Goal: Task Accomplishment & Management: Manage account settings

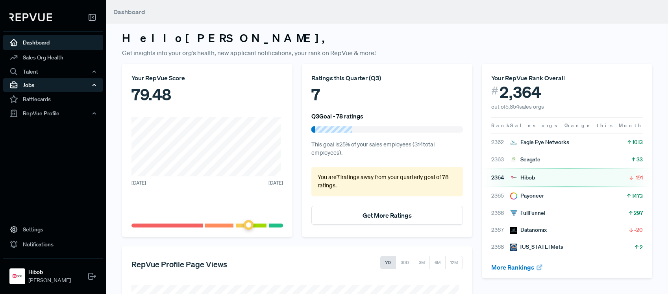
click at [54, 84] on div "Jobs" at bounding box center [53, 84] width 100 height 13
click at [42, 84] on div "Jobs" at bounding box center [53, 84] width 100 height 13
click at [42, 82] on div "Jobs" at bounding box center [53, 84] width 100 height 13
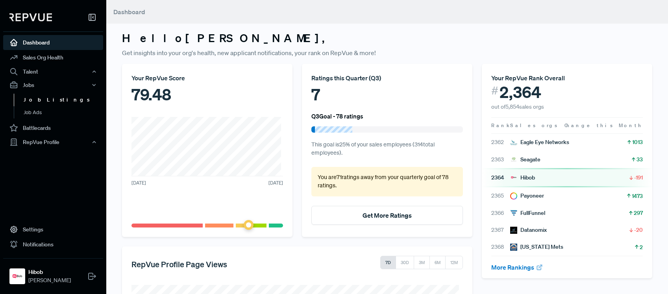
click at [35, 103] on link "Job Listings" at bounding box center [64, 100] width 100 height 13
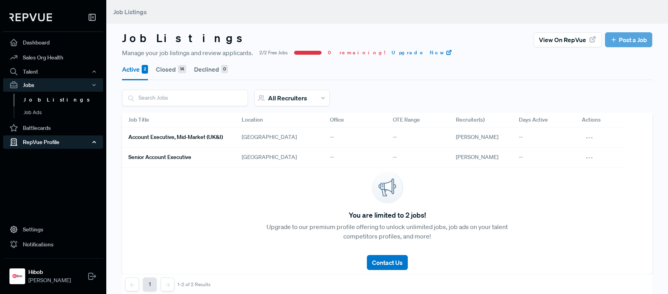
click at [81, 144] on div "RepVue Profile" at bounding box center [53, 141] width 100 height 13
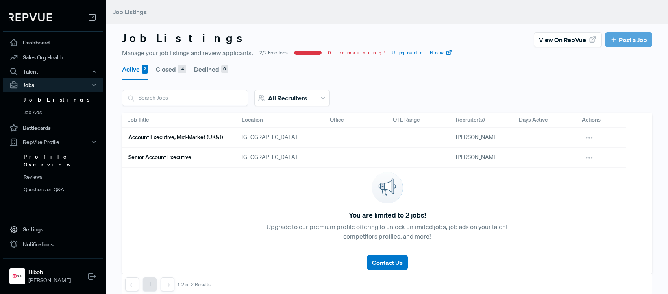
click at [69, 158] on link "Profile Overview" at bounding box center [64, 161] width 100 height 20
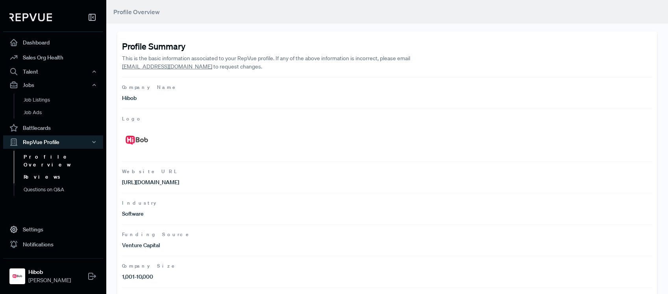
click at [61, 171] on link "Reviews" at bounding box center [64, 177] width 100 height 13
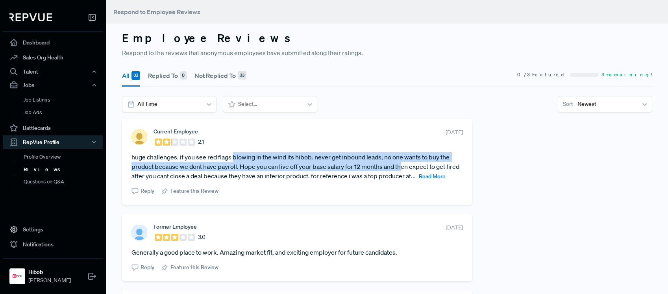
drag, startPoint x: 371, startPoint y: 160, endPoint x: 400, endPoint y: 163, distance: 28.9
click at [401, 163] on article "huge challenges. if you see red flags blowing in the wind its hibob. never get …" at bounding box center [296, 166] width 331 height 28
click at [399, 162] on article "huge challenges. if you see red flags blowing in the wind its hibob. never get …" at bounding box center [296, 166] width 331 height 28
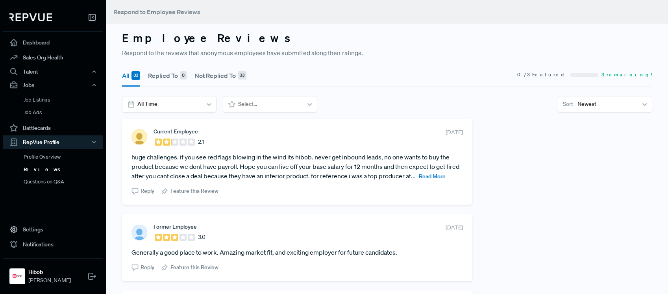
click at [419, 180] on span "Read More" at bounding box center [432, 176] width 27 height 7
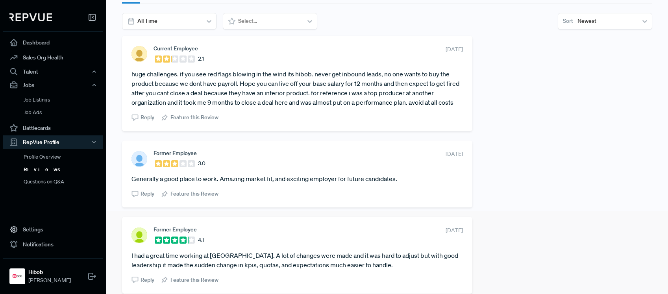
scroll to position [85, 0]
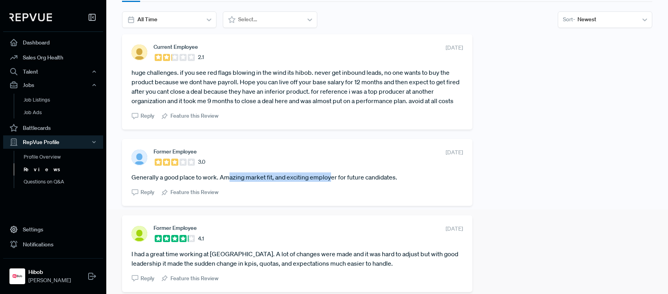
drag, startPoint x: 278, startPoint y: 176, endPoint x: 333, endPoint y: 176, distance: 55.5
click at [333, 176] on article "Generally a good place to work. Amazing market fit, and exciting employer for f…" at bounding box center [296, 176] width 331 height 9
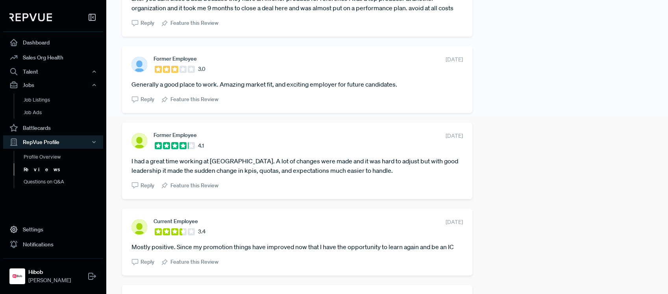
scroll to position [179, 0]
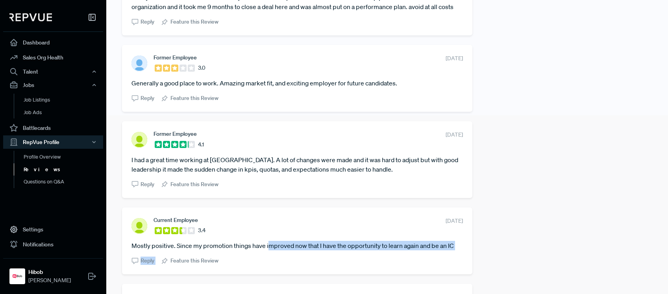
drag, startPoint x: 297, startPoint y: 254, endPoint x: 313, endPoint y: 251, distance: 16.4
click at [313, 251] on section "Current Employee 3.4 [DATE] Mostly positive. Since my promotion things have imp…" at bounding box center [296, 241] width 331 height 48
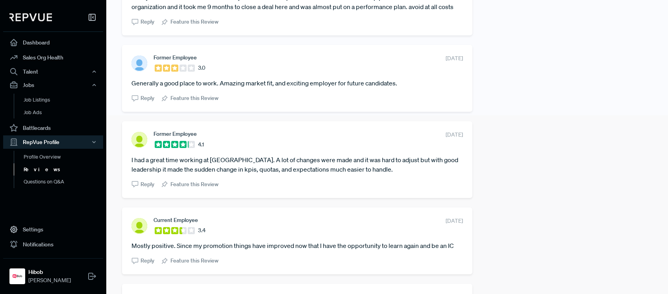
click at [314, 251] on section "Current Employee 3.4 [DATE] Mostly positive. Since my promotion things have imp…" at bounding box center [296, 241] width 331 height 48
click at [313, 251] on section "Current Employee 3.4 [DATE] Mostly positive. Since my promotion things have imp…" at bounding box center [296, 241] width 331 height 48
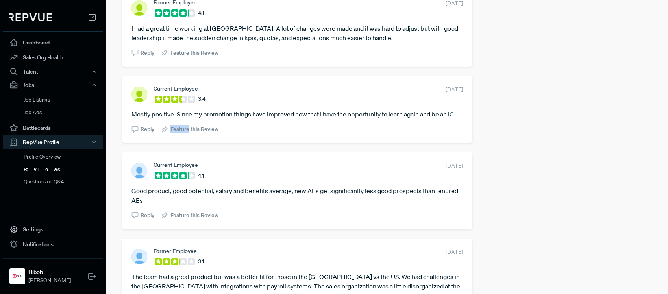
scroll to position [313, 0]
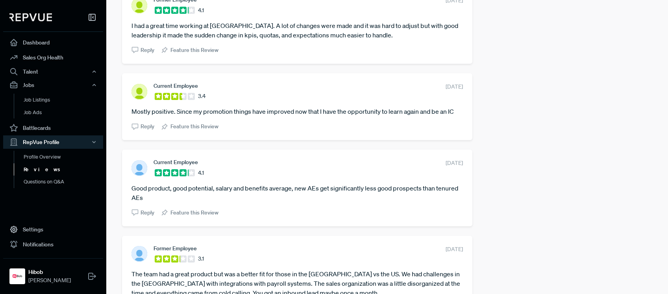
drag, startPoint x: 207, startPoint y: 192, endPoint x: 295, endPoint y: 192, distance: 88.1
click at [295, 192] on article "Good product, good potential, salary and benefits average, new AEs get signific…" at bounding box center [296, 192] width 331 height 19
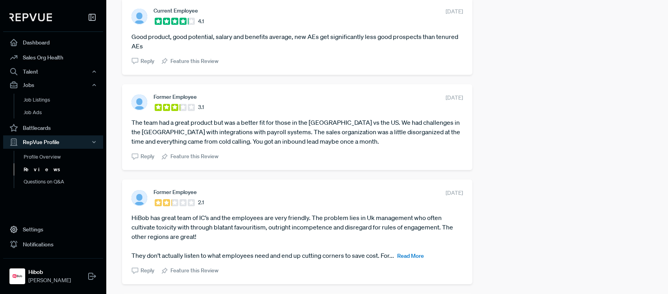
scroll to position [515, 0]
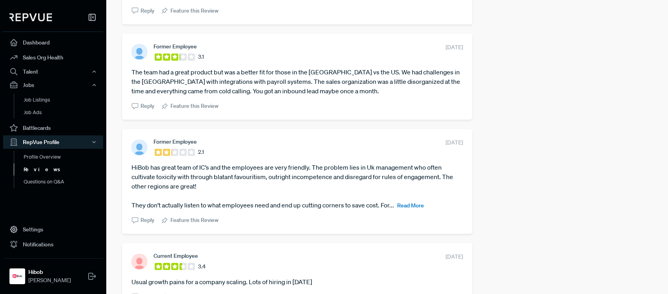
drag, startPoint x: 297, startPoint y: 170, endPoint x: 356, endPoint y: 218, distance: 75.9
click at [356, 218] on section "Former Employee 2.1 [DATE] HiBob has great team of IC’s and the employees are v…" at bounding box center [296, 181] width 331 height 86
click at [408, 208] on span "Read More" at bounding box center [410, 205] width 27 height 7
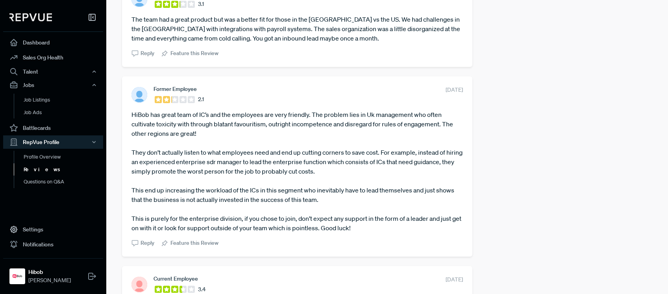
scroll to position [627, 0]
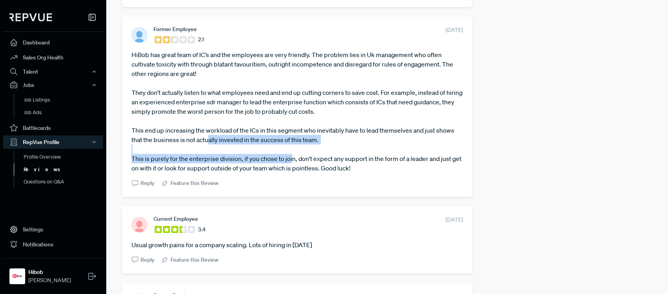
drag, startPoint x: 251, startPoint y: 150, endPoint x: 292, endPoint y: 156, distance: 41.3
click at [293, 156] on article "HiBob has great team of IC’s and the employees are very friendly. The problem l…" at bounding box center [296, 111] width 331 height 123
click at [292, 155] on article "HiBob has great team of IC’s and the employees are very friendly. The problem l…" at bounding box center [296, 111] width 331 height 123
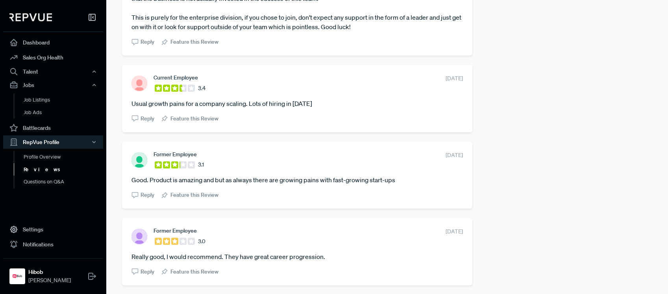
scroll to position [960, 0]
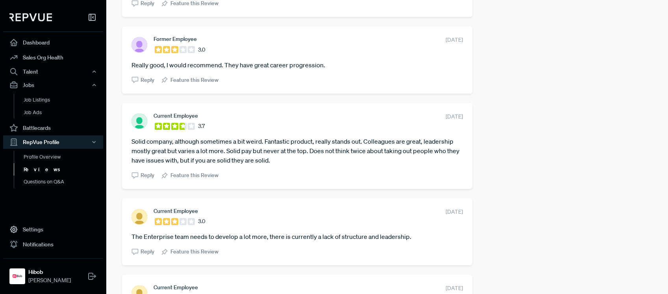
click at [283, 71] on section "Former Employee 3.0 [DATE] Really good, I would recommend. They have great care…" at bounding box center [296, 60] width 331 height 48
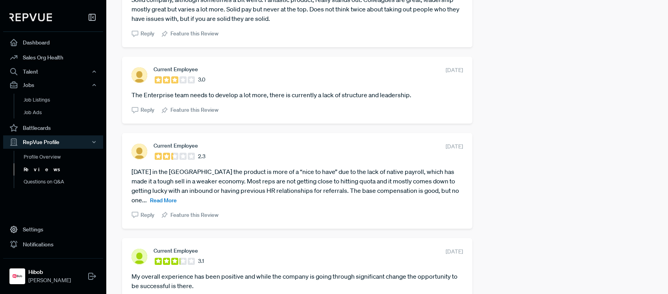
scroll to position [1260, 0]
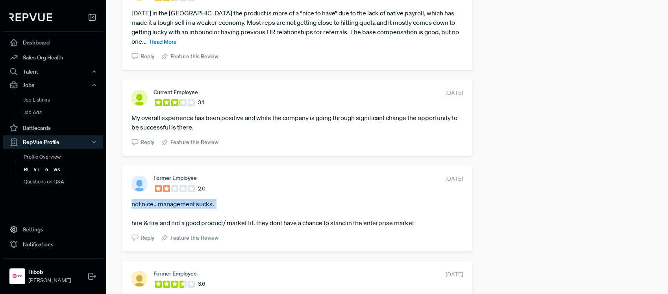
drag, startPoint x: 256, startPoint y: 180, endPoint x: 347, endPoint y: 203, distance: 93.6
click at [346, 203] on section "Former Employee 2.0 [DATE] not nice.. management sucks. hire & fire and not a g…" at bounding box center [296, 208] width 331 height 67
click at [347, 203] on article "not nice.. management sucks. hire & fire and not a good product/ market fit. th…" at bounding box center [296, 213] width 331 height 28
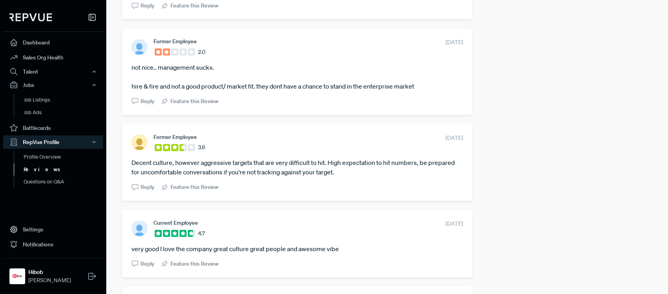
scroll to position [1403, 0]
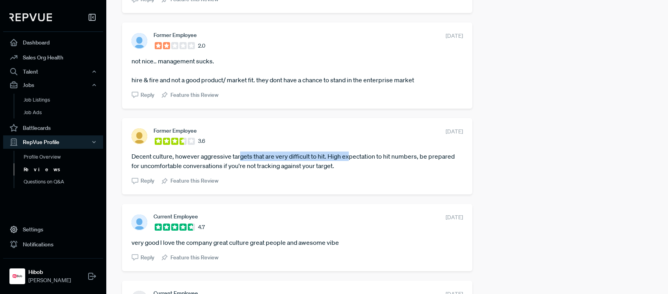
click at [351, 151] on article "Decent culture, however aggressive targets that are very difficult to hit. High…" at bounding box center [296, 160] width 331 height 19
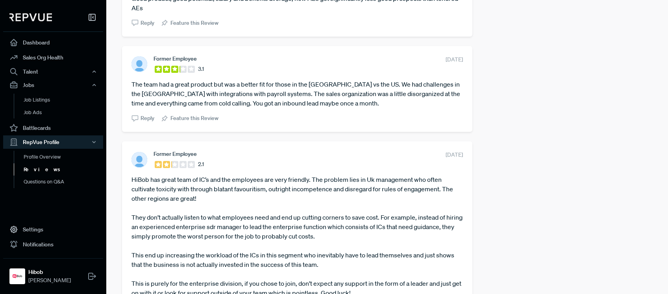
scroll to position [0, 0]
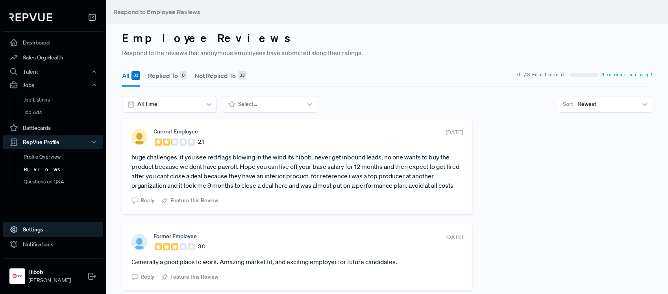
click at [45, 233] on link "Settings" at bounding box center [53, 229] width 100 height 15
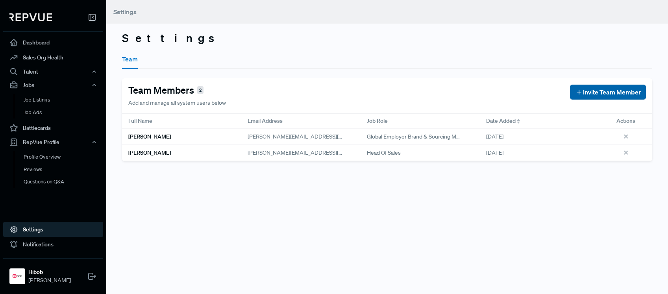
click at [587, 87] on span "Invite Team Member" at bounding box center [612, 91] width 58 height 9
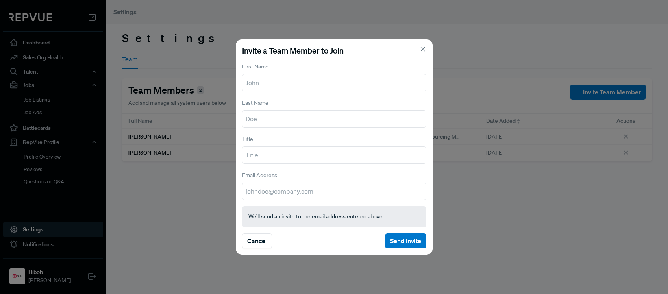
click at [249, 85] on input "text" at bounding box center [334, 82] width 184 height 17
type input "[PERSON_NAME]"
type input "Talent Sourcer"
click at [348, 192] on input "email" at bounding box center [334, 191] width 184 height 17
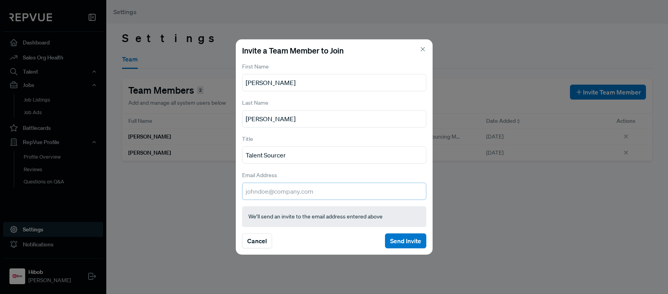
paste input "[PERSON_NAME][EMAIL_ADDRESS][PERSON_NAME][DOMAIN_NAME]"
type input "[PERSON_NAME][EMAIL_ADDRESS][PERSON_NAME][DOMAIN_NAME]"
click at [418, 240] on button "Send Invite" at bounding box center [405, 240] width 41 height 15
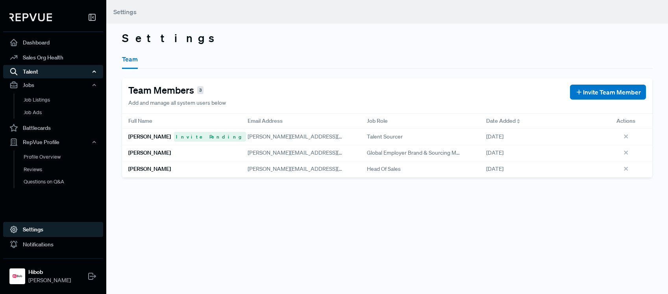
click at [61, 69] on div "Talent" at bounding box center [53, 71] width 100 height 13
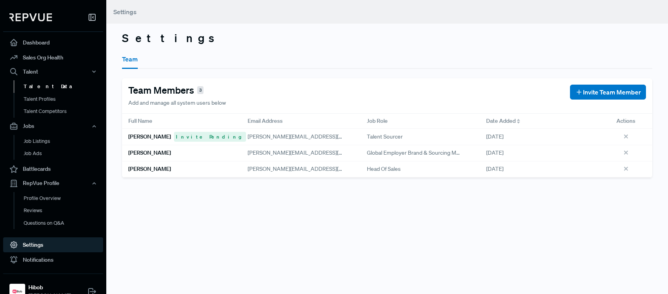
click at [46, 92] on link "Talent Data" at bounding box center [64, 86] width 100 height 13
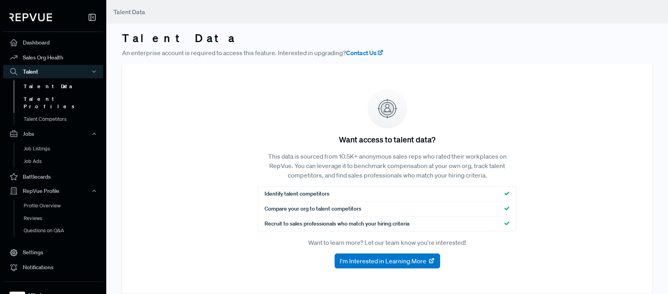
click at [46, 97] on link "Talent Profiles" at bounding box center [64, 103] width 100 height 20
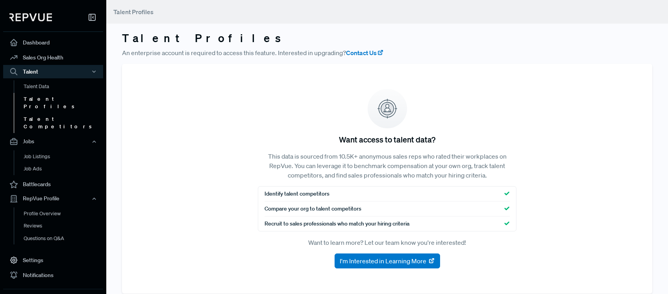
click at [46, 113] on link "Talent Competitors" at bounding box center [64, 123] width 100 height 20
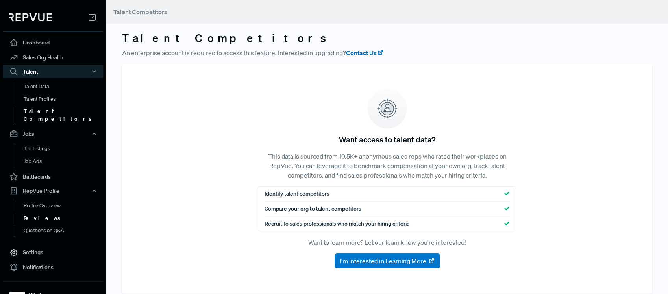
click at [54, 212] on link "Reviews" at bounding box center [64, 218] width 100 height 13
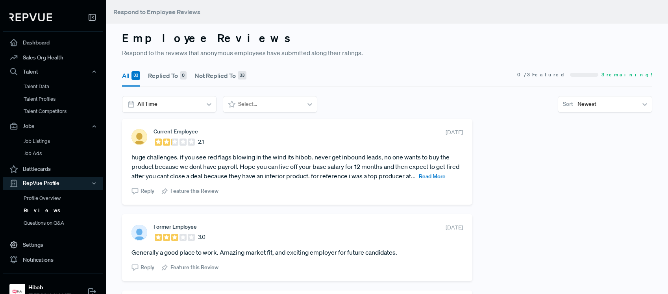
click at [276, 112] on div "All 33 Replied To 0 Not Replied To 33 0 / 3 Featured 3 remaining! All Time Sele…" at bounding box center [386, 91] width 539 height 55
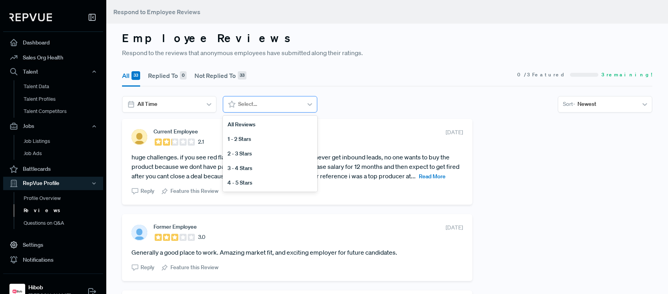
click at [275, 110] on div "Select..." at bounding box center [270, 104] width 94 height 17
click at [334, 65] on section "All 33 Replied To 0 Not Replied To 33 0 / 3 Featured 3 remaining!" at bounding box center [387, 75] width 530 height 23
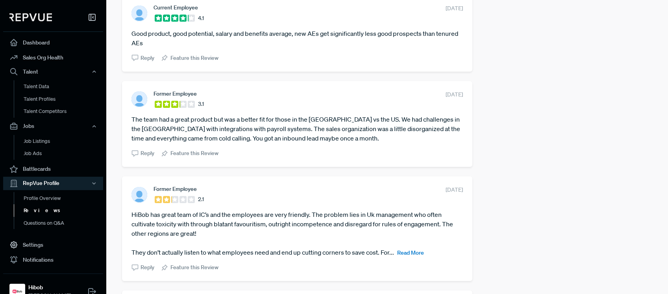
scroll to position [486, 0]
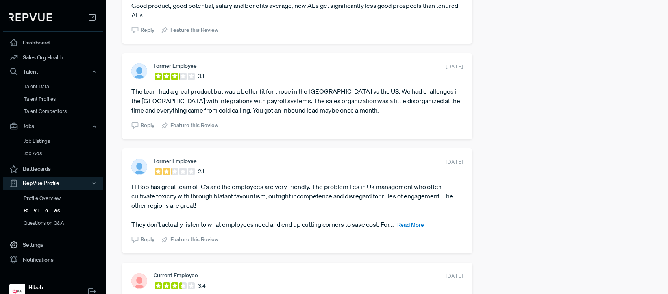
click at [403, 228] on span "Read More" at bounding box center [410, 224] width 27 height 7
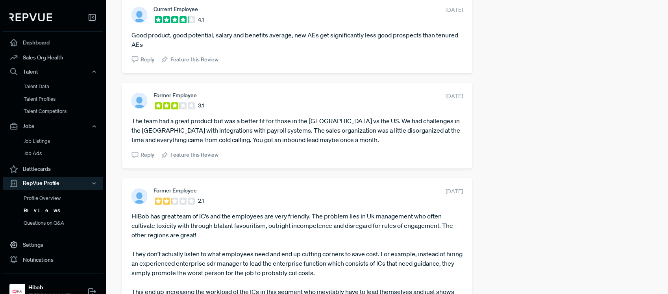
scroll to position [452, 0]
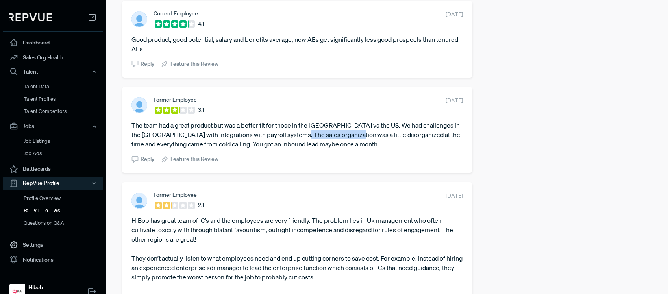
drag, startPoint x: 304, startPoint y: 143, endPoint x: 357, endPoint y: 148, distance: 52.9
click at [357, 148] on article "The team had a great product but was a better fit for those in the [GEOGRAPHIC_…" at bounding box center [296, 134] width 331 height 28
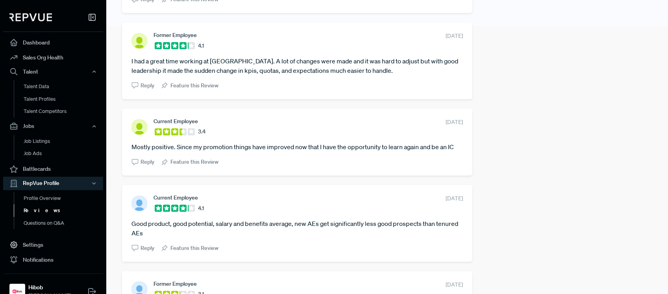
scroll to position [175, 0]
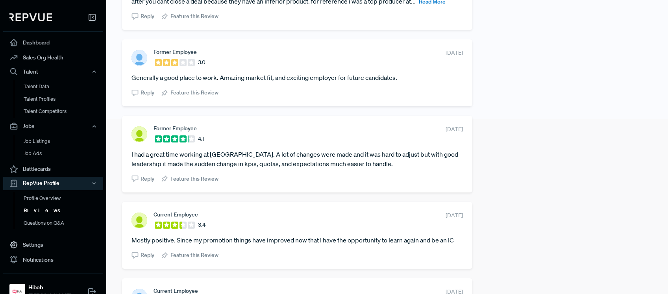
click at [259, 166] on article "I had a great time working at [GEOGRAPHIC_DATA]. A lot of changes were made and…" at bounding box center [296, 159] width 331 height 19
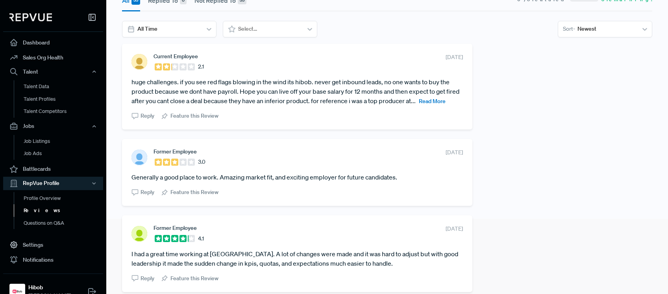
scroll to position [56, 0]
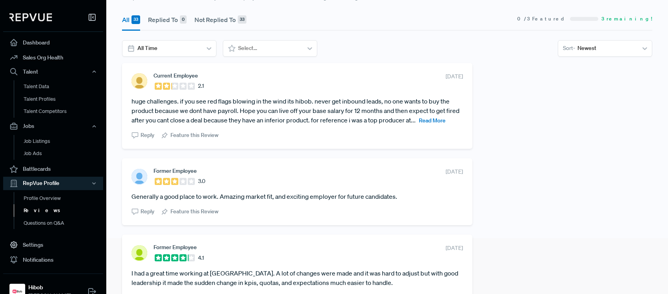
click at [419, 124] on span "Read More" at bounding box center [432, 120] width 27 height 7
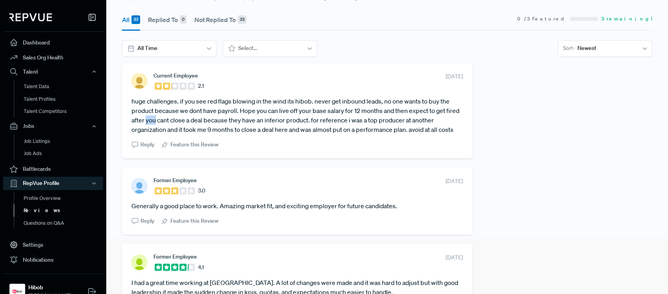
drag, startPoint x: 161, startPoint y: 117, endPoint x: 176, endPoint y: 117, distance: 15.7
click at [176, 117] on article "huge challenges. if you see red flags blowing in the wind its hibob. never get …" at bounding box center [296, 115] width 331 height 38
click at [175, 117] on article "huge challenges. if you see red flags blowing in the wind its hibob. never get …" at bounding box center [296, 115] width 331 height 38
drag, startPoint x: 281, startPoint y: 118, endPoint x: 365, endPoint y: 122, distance: 84.7
click at [365, 122] on article "huge challenges. if you see red flags blowing in the wind its hibob. never get …" at bounding box center [296, 115] width 331 height 38
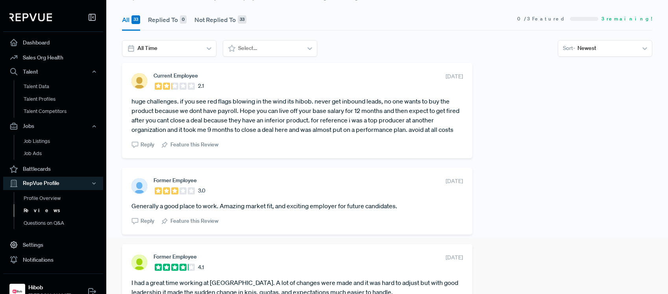
drag, startPoint x: 365, startPoint y: 122, endPoint x: 385, endPoint y: 128, distance: 20.5
click at [365, 122] on article "huge challenges. if you see red flags blowing in the wind its hibob. never get …" at bounding box center [296, 115] width 331 height 38
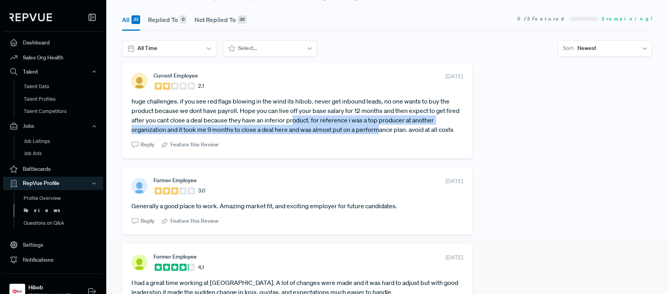
drag, startPoint x: 335, startPoint y: 124, endPoint x: 308, endPoint y: 122, distance: 27.2
click at [308, 122] on article "huge challenges. if you see red flags blowing in the wind its hibob. never get …" at bounding box center [296, 115] width 331 height 38
click at [307, 122] on article "huge challenges. if you see red flags blowing in the wind its hibob. never get …" at bounding box center [296, 115] width 331 height 38
drag, startPoint x: 218, startPoint y: 122, endPoint x: 355, endPoint y: 134, distance: 137.8
click at [355, 134] on article "huge challenges. if you see red flags blowing in the wind its hibob. never get …" at bounding box center [296, 115] width 331 height 38
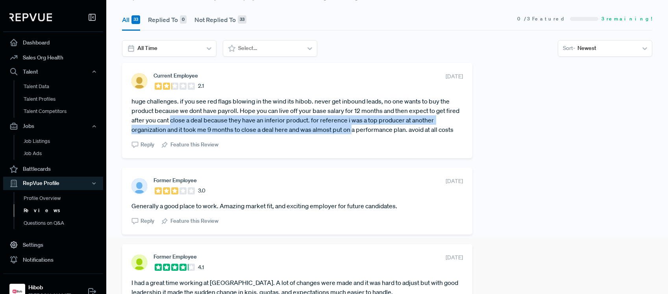
click at [355, 134] on article "huge challenges. if you see red flags blowing in the wind its hibob. never get …" at bounding box center [296, 115] width 331 height 38
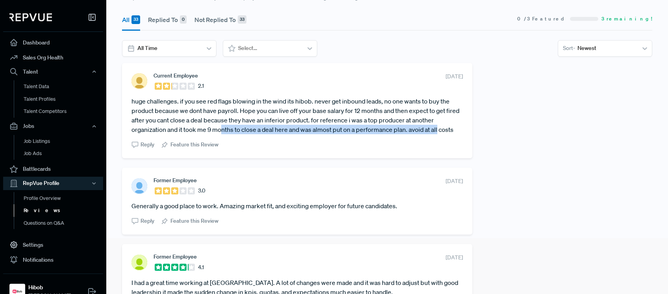
drag, startPoint x: 224, startPoint y: 125, endPoint x: 442, endPoint y: 129, distance: 218.0
click at [442, 129] on article "huge challenges. if you see red flags blowing in the wind its hibob. never get …" at bounding box center [296, 115] width 331 height 38
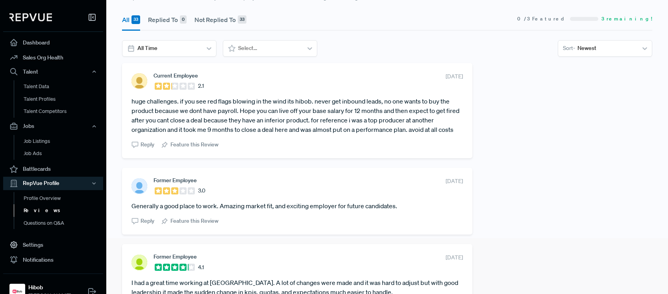
click at [442, 129] on article "huge challenges. if you see red flags blowing in the wind its hibob. never get …" at bounding box center [296, 115] width 331 height 38
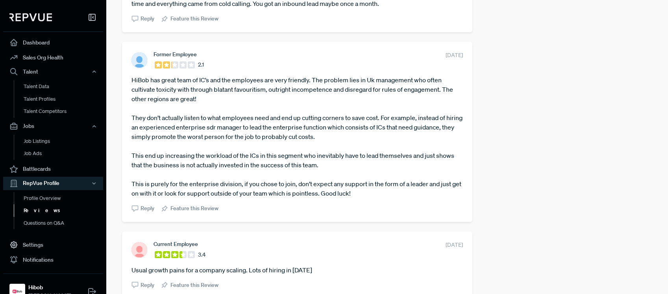
scroll to position [600, 0]
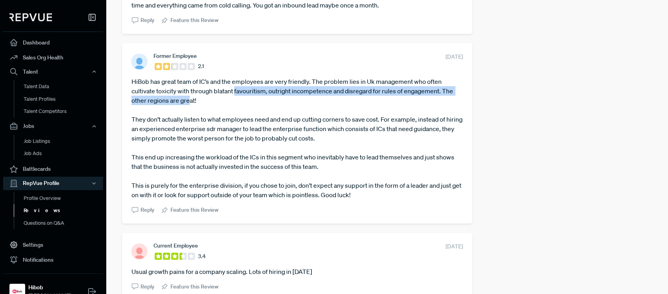
drag, startPoint x: 191, startPoint y: 97, endPoint x: 237, endPoint y: 89, distance: 46.8
click at [237, 89] on article "HiBob has great team of IC’s and the employees are very friendly. The problem l…" at bounding box center [296, 138] width 331 height 123
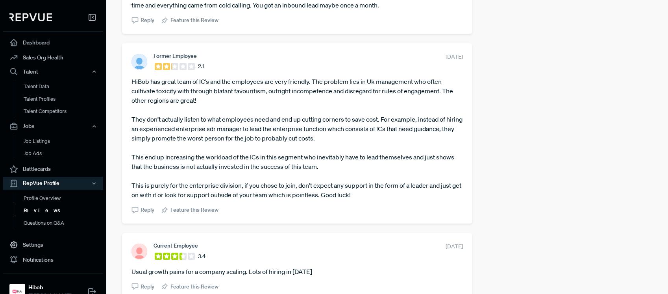
drag, startPoint x: 297, startPoint y: 83, endPoint x: 324, endPoint y: 89, distance: 27.7
click at [324, 89] on article "HiBob has great team of IC’s and the employees are very friendly. The problem l…" at bounding box center [296, 138] width 331 height 123
click at [323, 89] on article "HiBob has great team of IC’s and the employees are very friendly. The problem l…" at bounding box center [296, 138] width 331 height 123
drag, startPoint x: 282, startPoint y: 96, endPoint x: 379, endPoint y: 100, distance: 96.8
click at [377, 99] on article "HiBob has great team of IC’s and the employees are very friendly. The problem l…" at bounding box center [296, 138] width 331 height 123
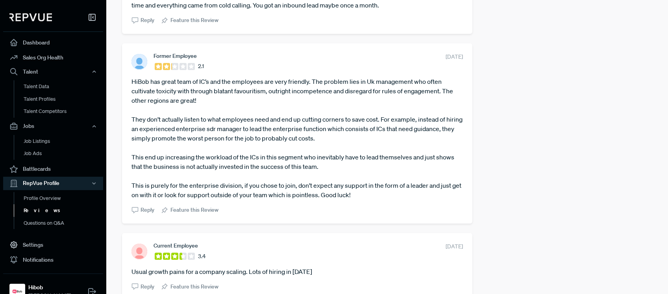
click at [379, 100] on article "HiBob has great team of IC’s and the employees are very friendly. The problem l…" at bounding box center [296, 138] width 331 height 123
drag, startPoint x: 345, startPoint y: 96, endPoint x: 415, endPoint y: 118, distance: 74.1
click at [415, 116] on article "HiBob has great team of IC’s and the employees are very friendly. The problem l…" at bounding box center [296, 138] width 331 height 123
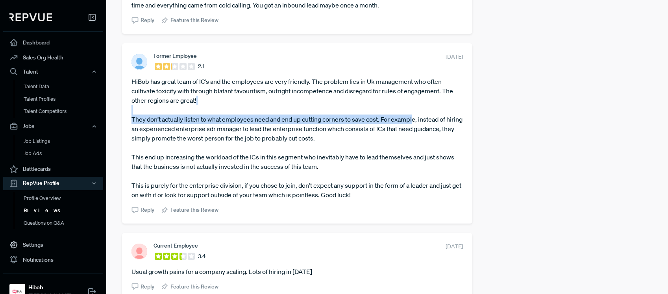
drag, startPoint x: 415, startPoint y: 118, endPoint x: 392, endPoint y: 125, distance: 24.8
click at [416, 119] on article "HiBob has great team of IC’s and the employees are very friendly. The problem l…" at bounding box center [296, 138] width 331 height 123
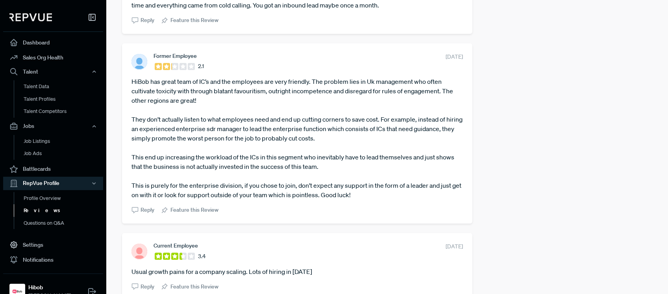
drag, startPoint x: 392, startPoint y: 125, endPoint x: 296, endPoint y: 119, distance: 96.2
click at [296, 119] on article "HiBob has great team of IC’s and the employees are very friendly. The problem l…" at bounding box center [296, 138] width 331 height 123
drag, startPoint x: 296, startPoint y: 119, endPoint x: 262, endPoint y: 113, distance: 34.4
click at [296, 119] on article "HiBob has great team of IC’s and the employees are very friendly. The problem l…" at bounding box center [296, 138] width 331 height 123
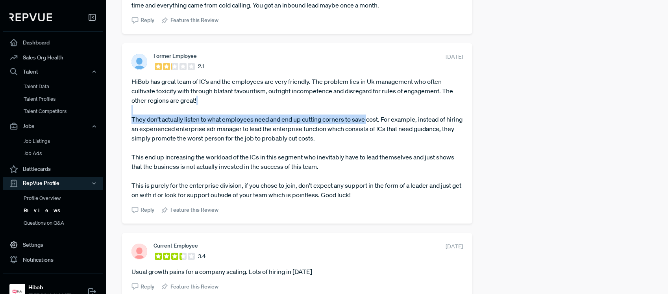
drag, startPoint x: 310, startPoint y: 105, endPoint x: 384, endPoint y: 120, distance: 75.7
click at [383, 119] on article "HiBob has great team of IC’s and the employees are very friendly. The problem l…" at bounding box center [296, 138] width 331 height 123
drag, startPoint x: 384, startPoint y: 120, endPoint x: 405, endPoint y: 127, distance: 22.0
click at [384, 120] on article "HiBob has great team of IC’s and the employees are very friendly. The problem l…" at bounding box center [296, 138] width 331 height 123
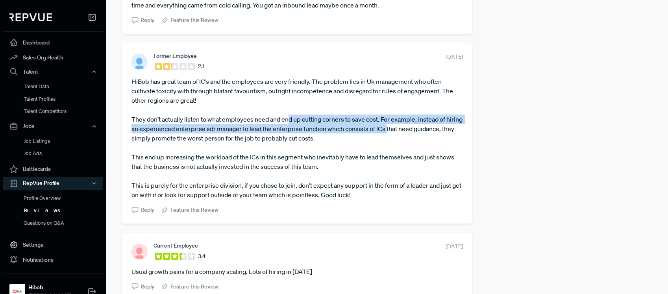
drag, startPoint x: 404, startPoint y: 127, endPoint x: 288, endPoint y: 116, distance: 116.5
click at [288, 116] on article "HiBob has great team of IC’s and the employees are very friendly. The problem l…" at bounding box center [296, 138] width 331 height 123
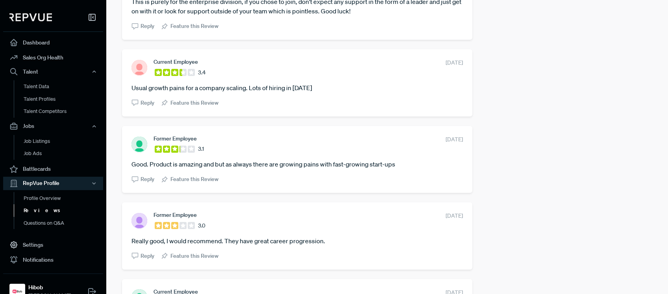
scroll to position [785, 0]
drag, startPoint x: 293, startPoint y: 169, endPoint x: 362, endPoint y: 173, distance: 68.6
click at [362, 173] on section "Former Employee 3.1 [DATE] Good. Product is amazing and but as always there are…" at bounding box center [296, 158] width 331 height 48
click at [362, 173] on section "Reply Feature this Review" at bounding box center [296, 176] width 331 height 11
drag, startPoint x: 264, startPoint y: 226, endPoint x: 292, endPoint y: 229, distance: 27.2
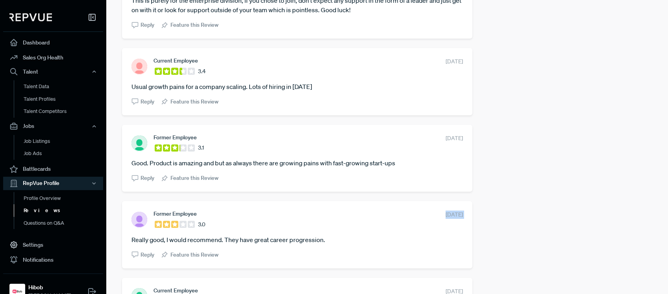
click at [293, 229] on section "Former Employee 3.0 [DATE] Really good, I would recommend. They have great care…" at bounding box center [296, 234] width 331 height 48
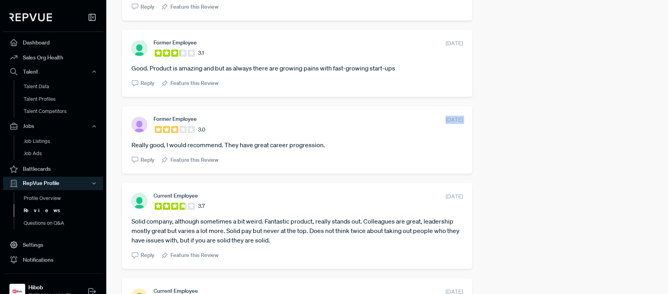
scroll to position [951, 0]
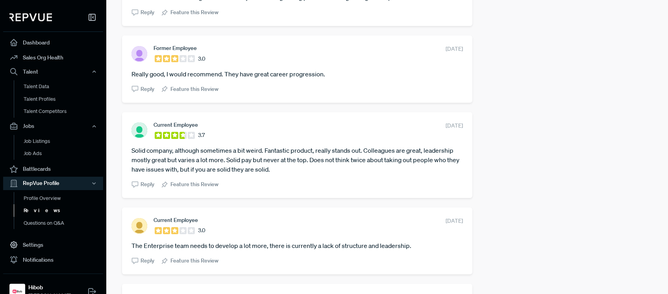
drag, startPoint x: 321, startPoint y: 236, endPoint x: 364, endPoint y: 239, distance: 43.4
click at [364, 236] on section "Current Employee 3.0 [DATE] The Enterprise team needs to develop a lot more, th…" at bounding box center [296, 241] width 331 height 48
click at [362, 241] on article "The Enterprise team needs to develop a lot more, there is currently a lack of s…" at bounding box center [296, 245] width 331 height 9
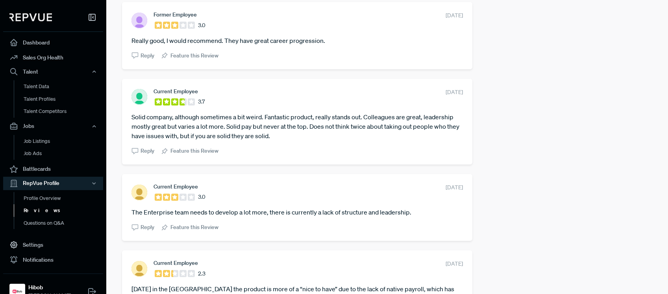
scroll to position [1069, 0]
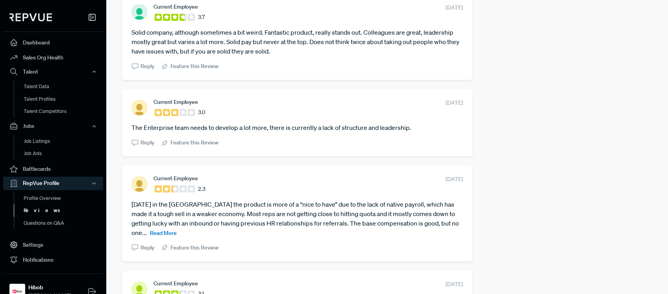
click at [177, 229] on span "Read More" at bounding box center [163, 232] width 27 height 7
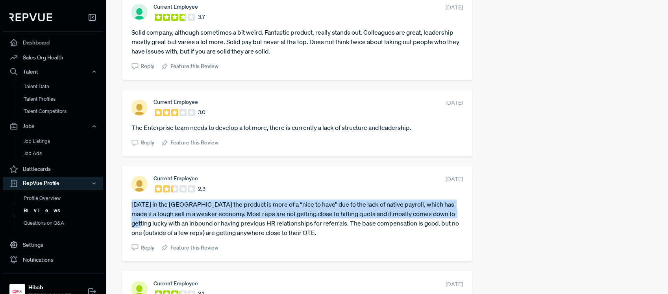
drag, startPoint x: 311, startPoint y: 197, endPoint x: 461, endPoint y: 214, distance: 151.7
click at [461, 214] on div "Current Employee 2.3 [DATE] [DATE] in the [GEOGRAPHIC_DATA] the product is more…" at bounding box center [297, 213] width 350 height 95
drag, startPoint x: 460, startPoint y: 216, endPoint x: 409, endPoint y: 212, distance: 51.2
click at [456, 216] on div "Current Employee 2.3 [DATE] [DATE] in the [GEOGRAPHIC_DATA] the product is more…" at bounding box center [297, 213] width 350 height 95
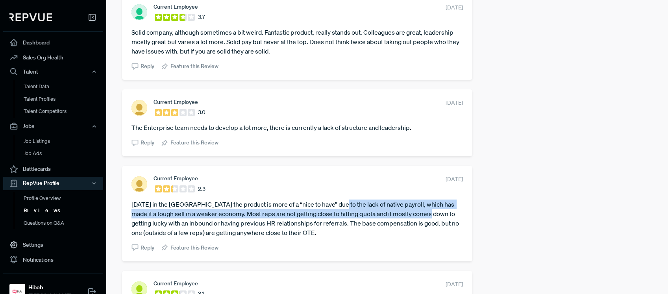
drag, startPoint x: 358, startPoint y: 209, endPoint x: 431, endPoint y: 218, distance: 74.1
click at [426, 216] on article "[DATE] in the [GEOGRAPHIC_DATA] the product is more of a “nice to have” due to …" at bounding box center [296, 218] width 331 height 38
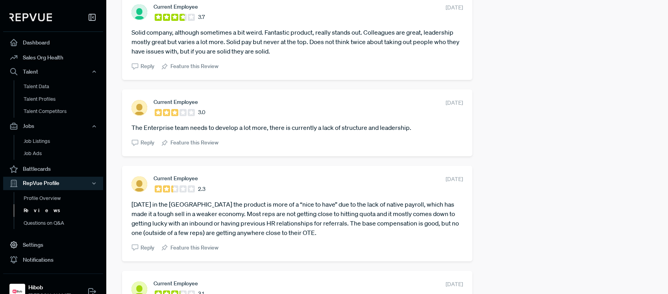
drag, startPoint x: 432, startPoint y: 218, endPoint x: 454, endPoint y: 225, distance: 22.8
click at [443, 220] on article "[DATE] in the [GEOGRAPHIC_DATA] the product is more of a “nice to have” due to …" at bounding box center [296, 218] width 331 height 38
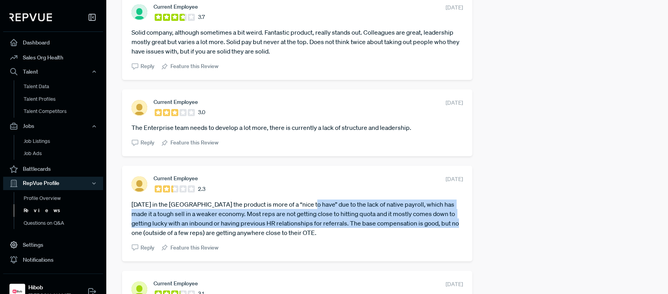
drag, startPoint x: 439, startPoint y: 222, endPoint x: 304, endPoint y: 205, distance: 136.4
click at [303, 205] on article "[DATE] in the [GEOGRAPHIC_DATA] the product is more of a “nice to have” due to …" at bounding box center [296, 218] width 331 height 38
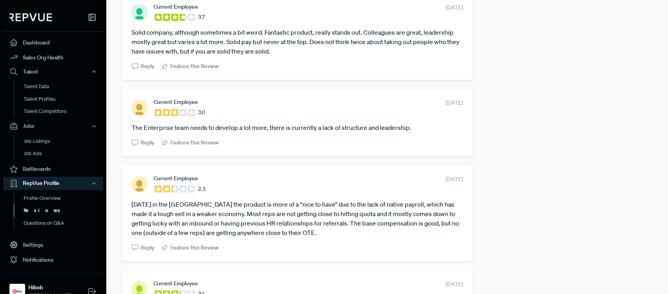
click at [305, 205] on article "[DATE] in the [GEOGRAPHIC_DATA] the product is more of a “nice to have” due to …" at bounding box center [296, 218] width 331 height 38
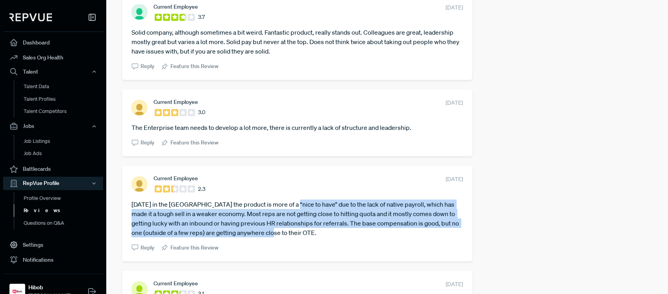
drag, startPoint x: 284, startPoint y: 202, endPoint x: 429, endPoint y: 232, distance: 147.8
click at [429, 233] on article "[DATE] in the [GEOGRAPHIC_DATA] the product is more of a “nice to have” due to …" at bounding box center [296, 218] width 331 height 38
click at [429, 232] on article "[DATE] in the [GEOGRAPHIC_DATA] the product is more of a “nice to have” due to …" at bounding box center [296, 218] width 331 height 38
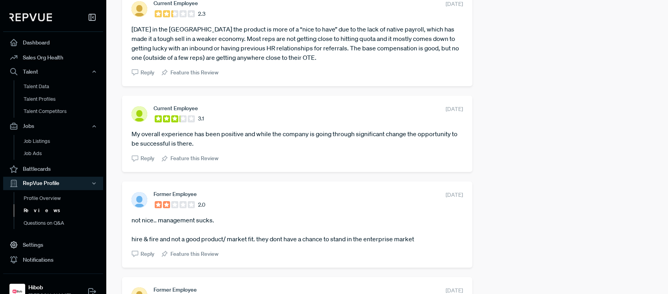
scroll to position [1244, 0]
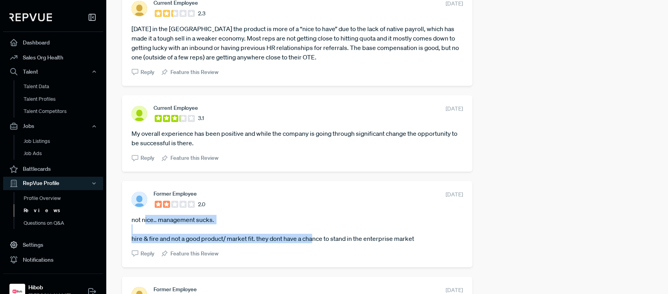
drag, startPoint x: 159, startPoint y: 221, endPoint x: 327, endPoint y: 241, distance: 169.2
click at [325, 241] on article "not nice.. management sucks. hire & fire and not a good product/ market fit. th…" at bounding box center [296, 229] width 331 height 28
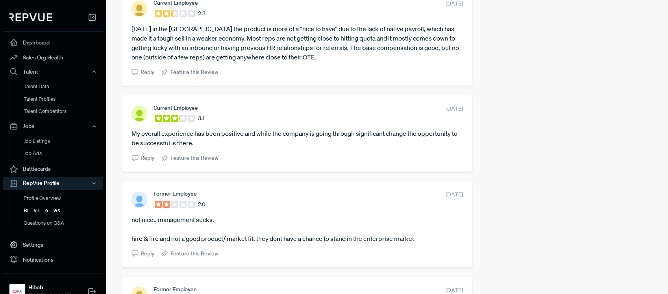
click at [328, 241] on article "not nice.. management sucks. hire & fire and not a good product/ market fit. th…" at bounding box center [296, 229] width 331 height 28
drag, startPoint x: 327, startPoint y: 240, endPoint x: 202, endPoint y: 222, distance: 126.8
click at [202, 222] on article "not nice.. management sucks. hire & fire and not a good product/ market fit. th…" at bounding box center [296, 229] width 331 height 28
click at [203, 222] on article "not nice.. management sucks. hire & fire and not a good product/ market fit. th…" at bounding box center [296, 229] width 331 height 28
drag, startPoint x: 183, startPoint y: 226, endPoint x: 296, endPoint y: 235, distance: 113.7
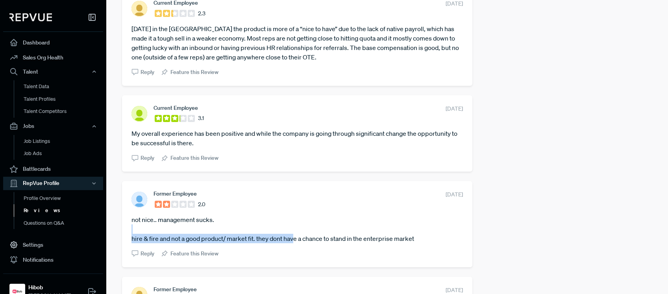
click at [296, 235] on article "not nice.. management sucks. hire & fire and not a good product/ market fit. th…" at bounding box center [296, 229] width 331 height 28
click at [296, 236] on article "not nice.. management sucks. hire & fire and not a good product/ market fit. th…" at bounding box center [296, 229] width 331 height 28
drag, startPoint x: 214, startPoint y: 222, endPoint x: 356, endPoint y: 238, distance: 143.8
click at [356, 238] on article "not nice.. management sucks. hire & fire and not a good product/ market fit. th…" at bounding box center [296, 229] width 331 height 28
drag
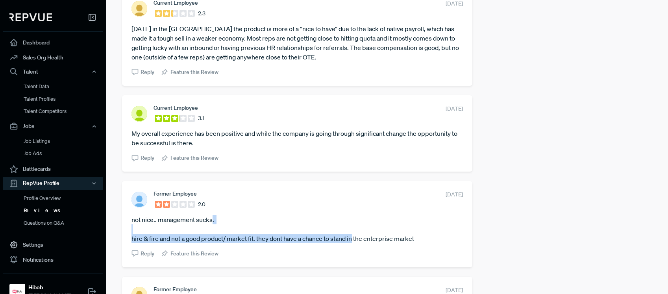
click at [357, 238] on article "not nice.. management sucks. hire & fire and not a good product/ market fit. th…" at bounding box center [296, 229] width 331 height 28
click at [270, 236] on article "not nice.. management sucks. hire & fire and not a good product/ market fit. th…" at bounding box center [296, 229] width 331 height 28
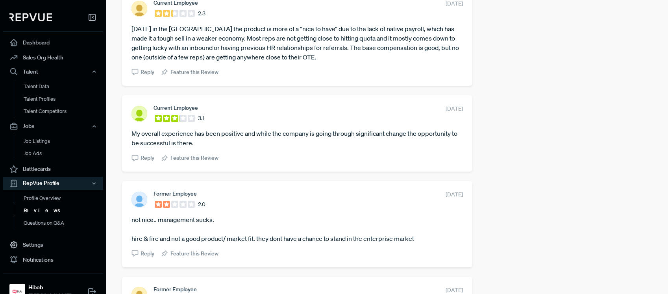
click at [270, 235] on article "not nice.. management sucks. hire & fire and not a good product/ market fit. th…" at bounding box center [296, 229] width 331 height 28
click at [349, 233] on article "not nice.. management sucks. hire & fire and not a good product/ market fit. th…" at bounding box center [296, 229] width 331 height 28
click at [348, 231] on article "not nice.. management sucks. hire & fire and not a good product/ market fit. th…" at bounding box center [296, 229] width 331 height 28
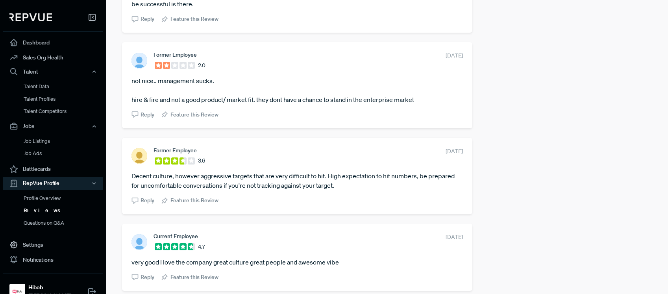
scroll to position [1387, 0]
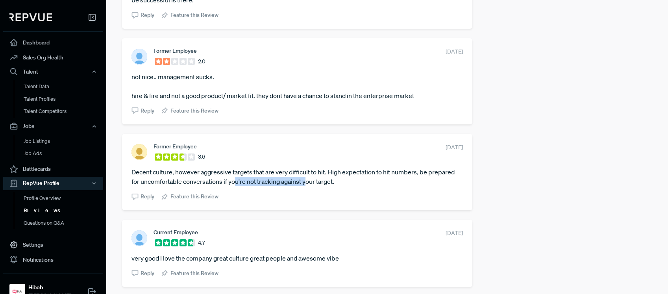
click at [308, 180] on article "Decent culture, however aggressive targets that are very difficult to hit. High…" at bounding box center [296, 176] width 331 height 19
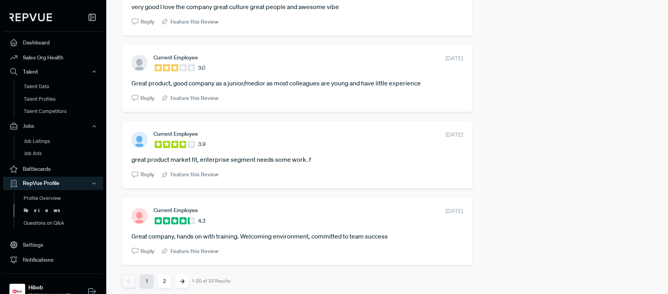
scroll to position [1642, 0]
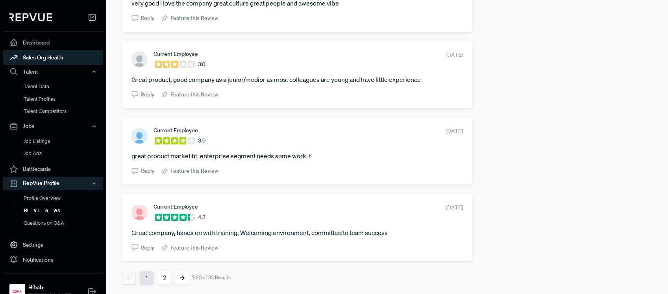
click at [51, 50] on link "Sales Org Health" at bounding box center [53, 57] width 100 height 15
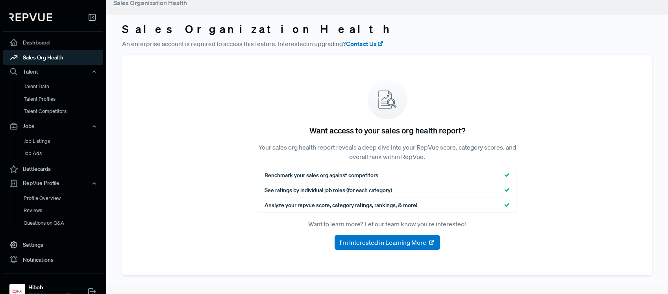
scroll to position [9, 0]
click at [46, 37] on link "Dashboard" at bounding box center [53, 42] width 100 height 15
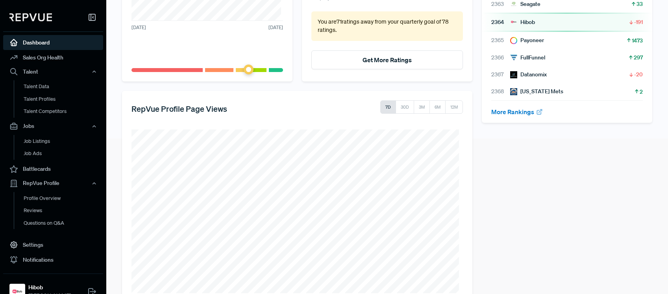
scroll to position [177, 0]
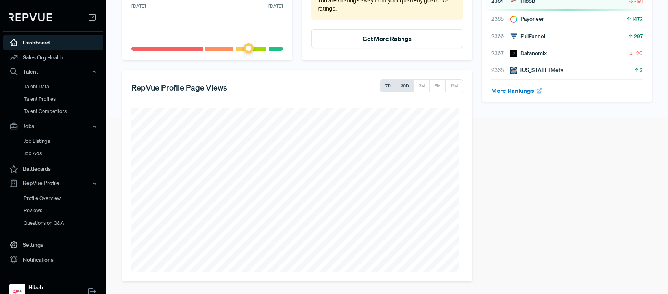
click at [396, 85] on button "30D" at bounding box center [404, 85] width 18 height 13
click at [418, 87] on button "3M" at bounding box center [421, 85] width 16 height 13
click at [438, 90] on button "6M" at bounding box center [437, 85] width 17 height 13
click at [452, 90] on button "12M" at bounding box center [454, 85] width 18 height 13
click at [458, 89] on button "12M" at bounding box center [454, 85] width 18 height 13
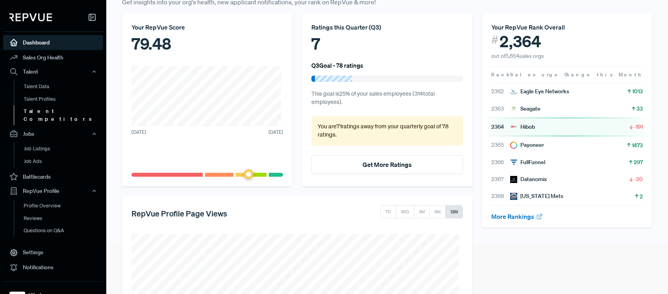
scroll to position [0, 0]
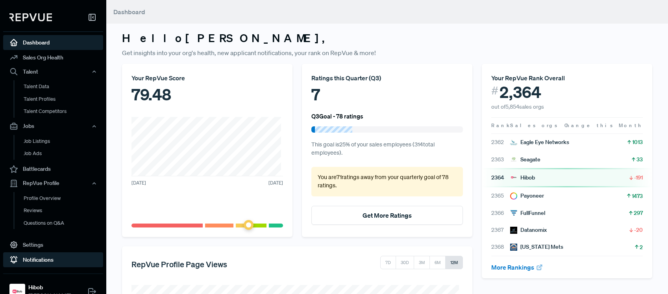
click at [44, 257] on link "Notifications" at bounding box center [53, 259] width 100 height 15
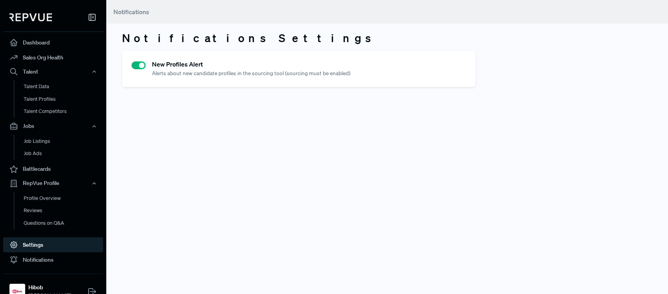
click at [43, 245] on link "Settings" at bounding box center [53, 244] width 100 height 15
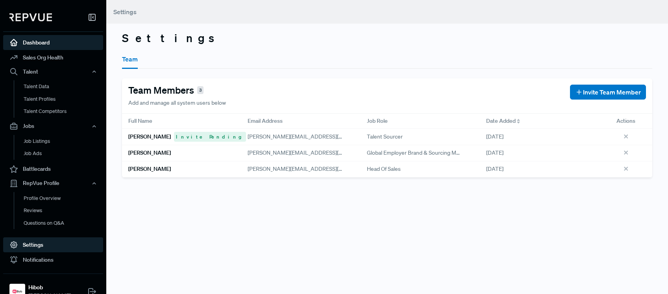
click at [48, 46] on link "Dashboard" at bounding box center [53, 42] width 100 height 15
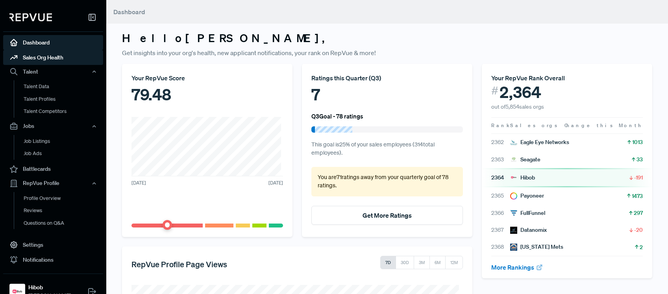
click at [48, 50] on link "Sales Org Health" at bounding box center [53, 57] width 100 height 15
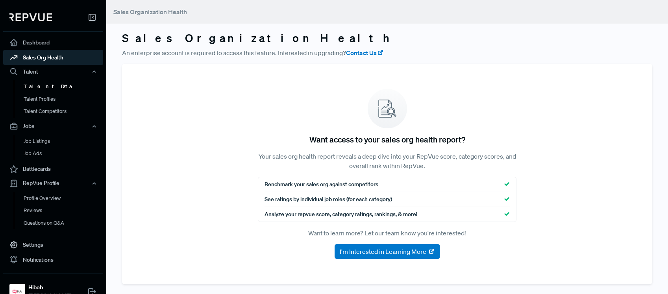
click at [40, 89] on link "Talent Data" at bounding box center [64, 86] width 100 height 13
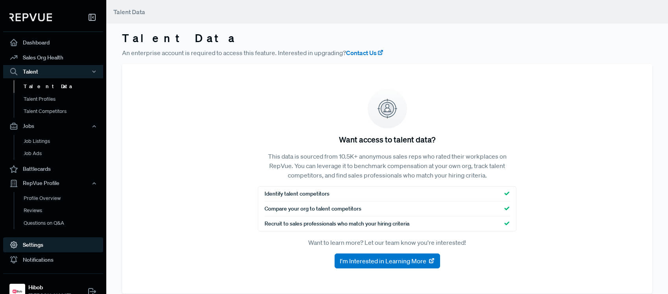
click at [52, 249] on link "Settings" at bounding box center [53, 244] width 100 height 15
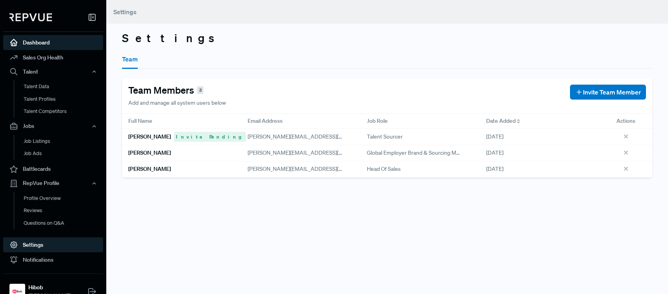
click at [50, 42] on link "Dashboard" at bounding box center [53, 42] width 100 height 15
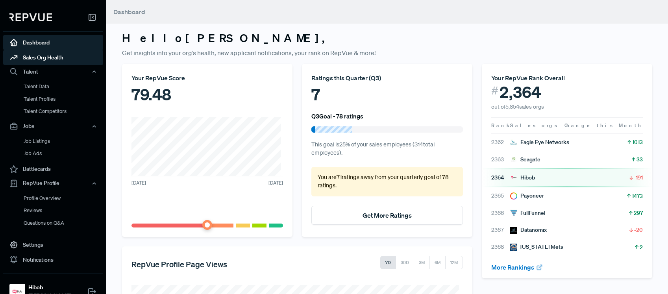
click at [51, 53] on link "Sales Org Health" at bounding box center [53, 57] width 100 height 15
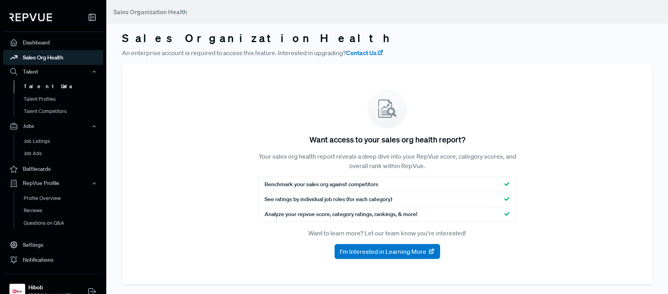
click at [50, 82] on link "Talent Data" at bounding box center [64, 86] width 100 height 13
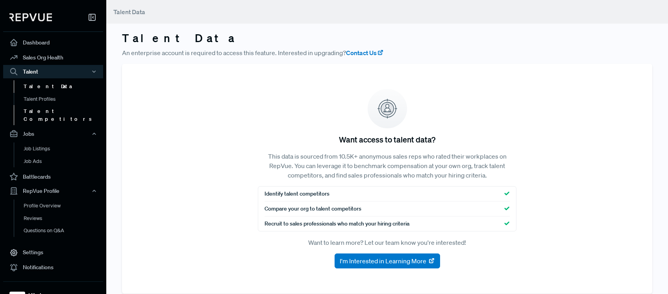
click at [49, 106] on link "Talent Competitors" at bounding box center [64, 115] width 100 height 20
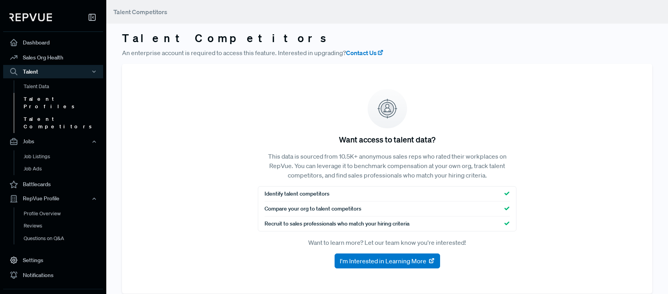
click at [50, 103] on link "Talent Profiles" at bounding box center [64, 103] width 100 height 20
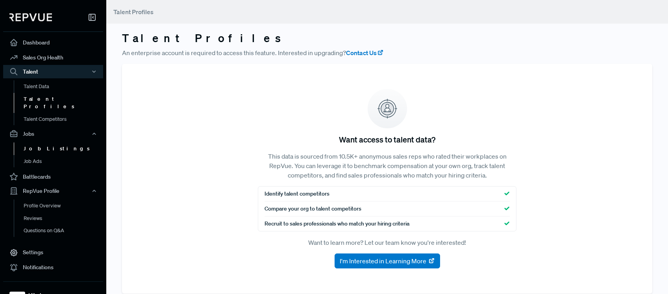
click at [43, 142] on link "Job Listings" at bounding box center [64, 148] width 100 height 13
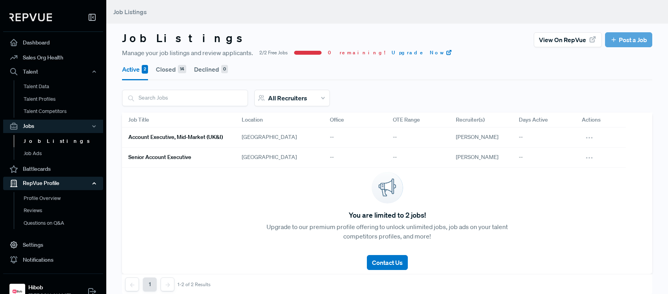
click at [45, 177] on div "RepVue Profile" at bounding box center [53, 183] width 100 height 13
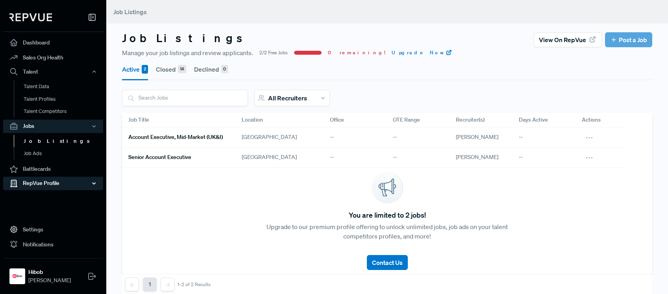
click at [47, 181] on div "RepVue Profile" at bounding box center [53, 183] width 100 height 13
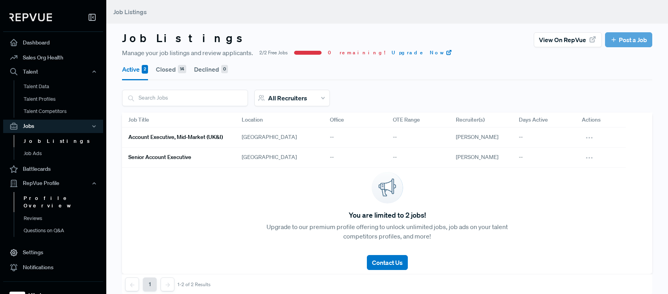
click at [52, 198] on link "Profile Overview" at bounding box center [64, 202] width 100 height 20
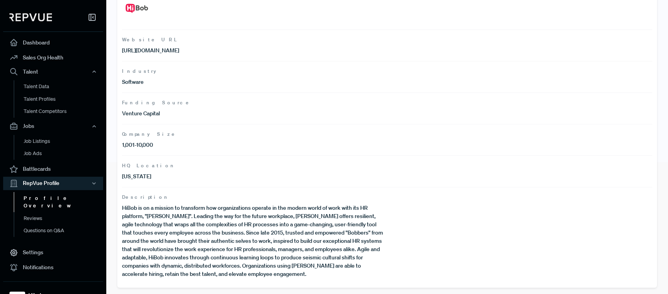
click at [241, 234] on p "HiBob is on a mission to transform how organizations operate in the modern worl…" at bounding box center [254, 241] width 265 height 74
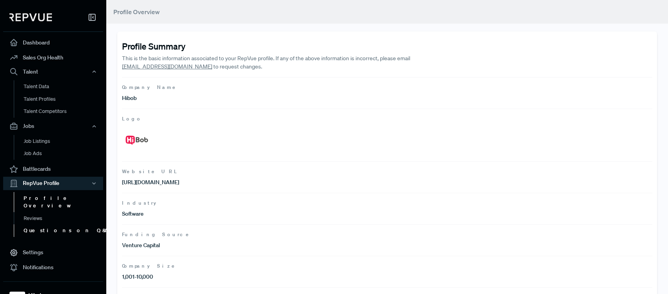
click at [39, 224] on link "Questions on Q&A" at bounding box center [64, 230] width 100 height 13
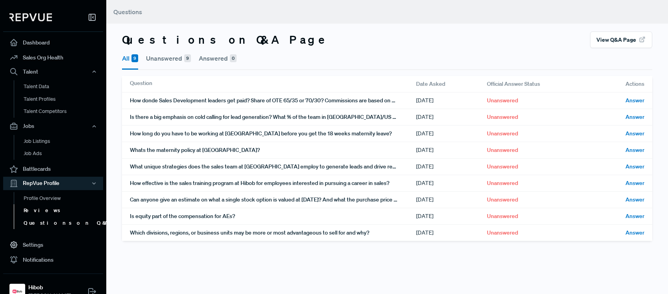
click at [39, 214] on link "Reviews" at bounding box center [64, 210] width 100 height 13
